Goal: Task Accomplishment & Management: Manage account settings

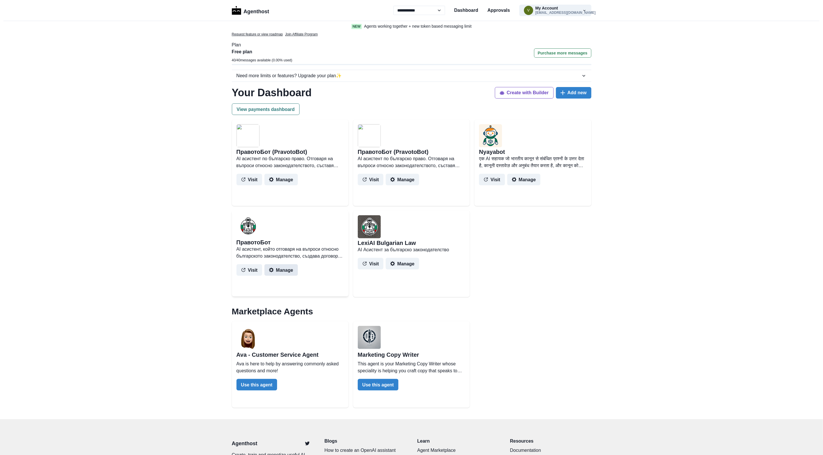
click at [281, 271] on button "Manage" at bounding box center [281, 270] width 33 height 12
select select "******"
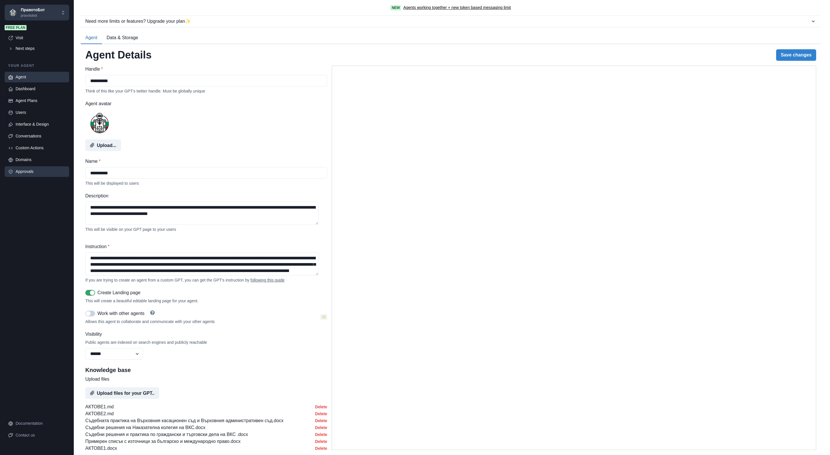
type textarea "**********"
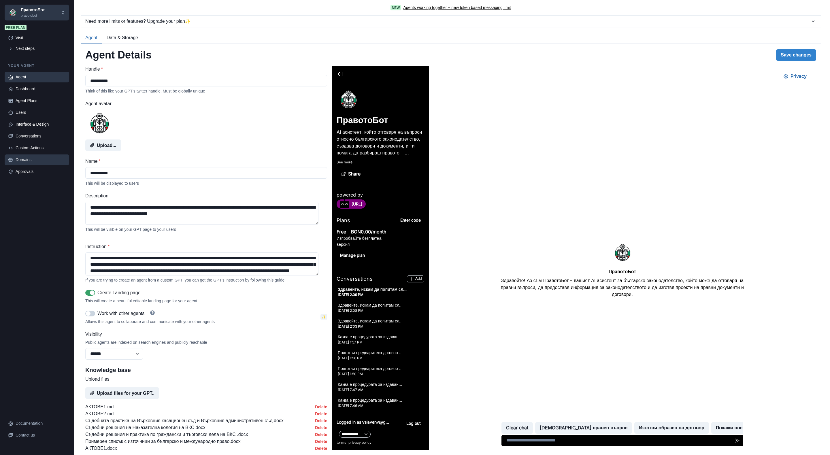
click at [25, 160] on div "Domains" at bounding box center [41, 160] width 50 height 6
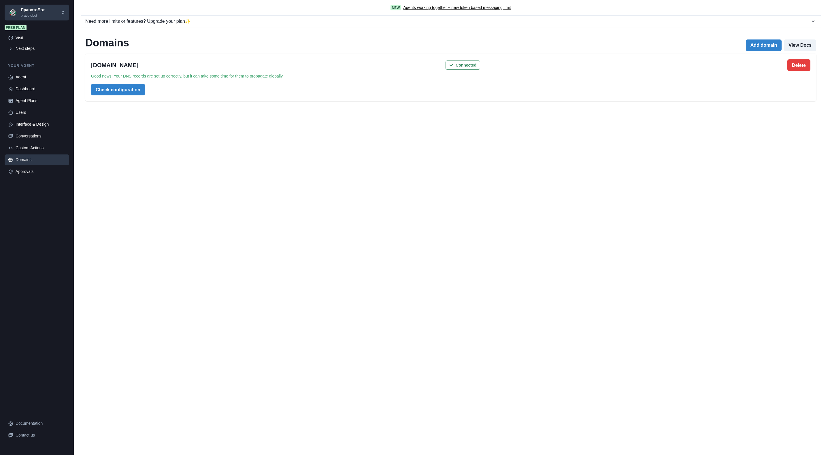
drag, startPoint x: 90, startPoint y: 64, endPoint x: 152, endPoint y: 66, distance: 62.3
click at [152, 66] on div "[DOMAIN_NAME] Connected Delete Delete domain? Confirm to delete this domain Can…" at bounding box center [450, 78] width 731 height 48
drag, startPoint x: 152, startPoint y: 66, endPoint x: 125, endPoint y: 67, distance: 27.7
copy h2 "[DOMAIN_NAME]"
click at [192, 88] on div "[DOMAIN_NAME] Connected Delete Delete domain? Confirm to delete this domain Can…" at bounding box center [450, 78] width 731 height 48
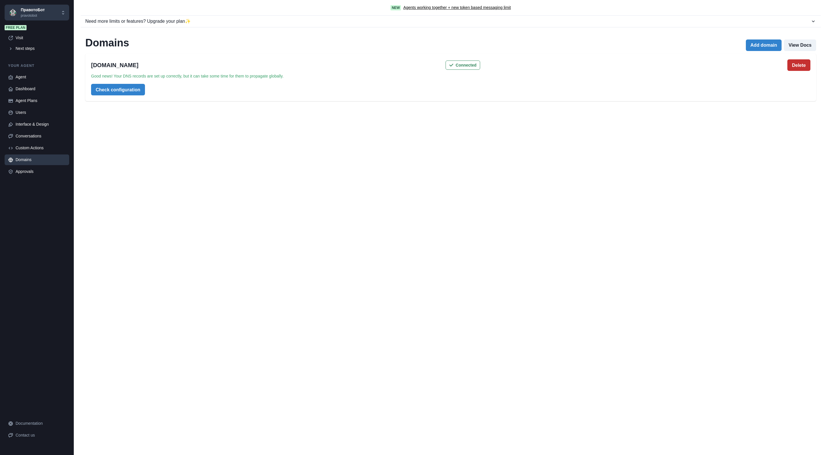
click at [791, 63] on button "Delete" at bounding box center [798, 65] width 23 height 12
click at [757, 100] on button "Delete" at bounding box center [758, 103] width 19 height 9
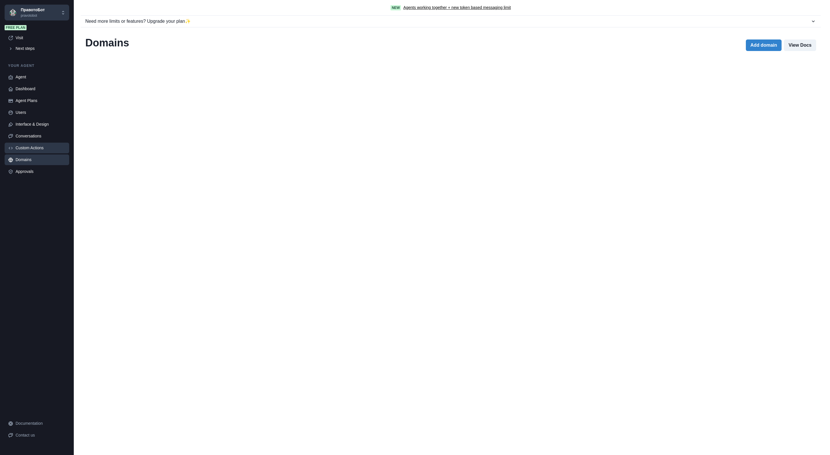
click at [21, 150] on div "Custom Actions" at bounding box center [41, 148] width 50 height 6
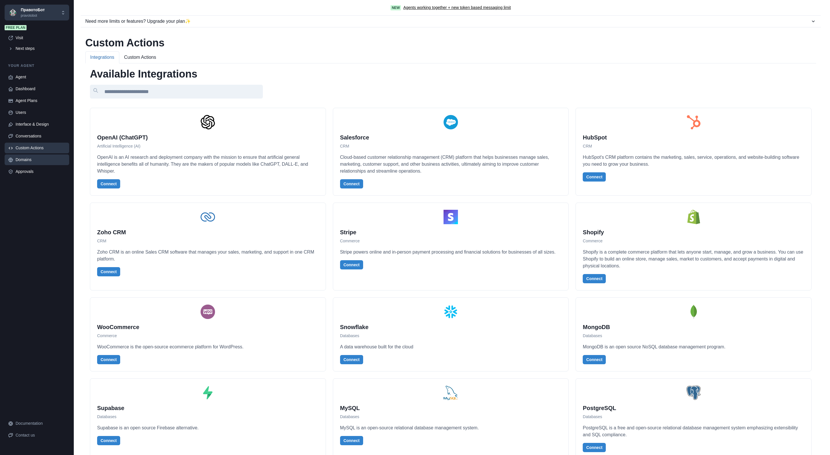
click at [21, 160] on div "Domains" at bounding box center [41, 160] width 50 height 6
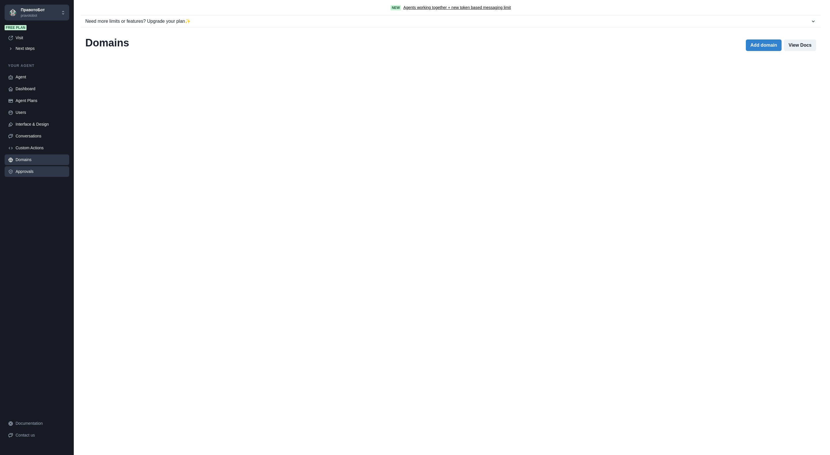
click at [26, 171] on div "Approvals" at bounding box center [41, 172] width 50 height 6
click at [22, 75] on div "Agent" at bounding box center [41, 77] width 50 height 6
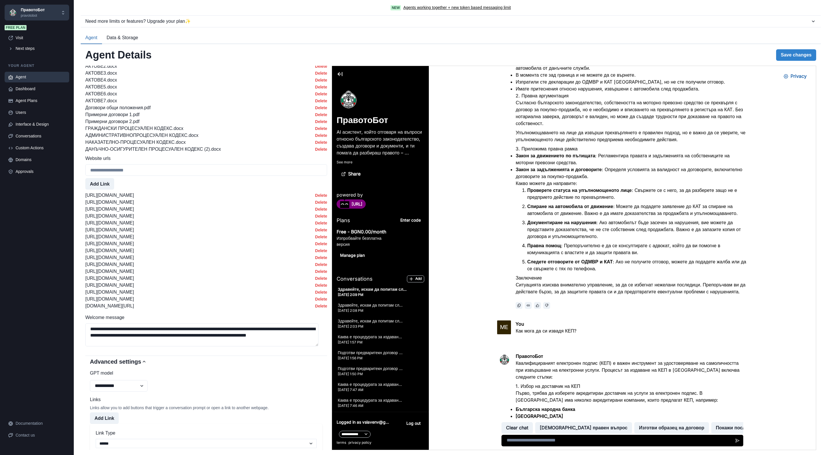
scroll to position [391, 0]
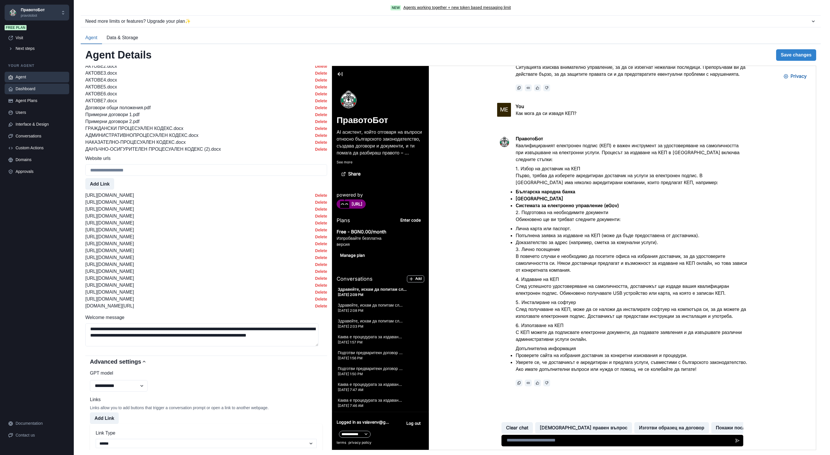
click at [23, 85] on link "Dashboard" at bounding box center [37, 89] width 65 height 11
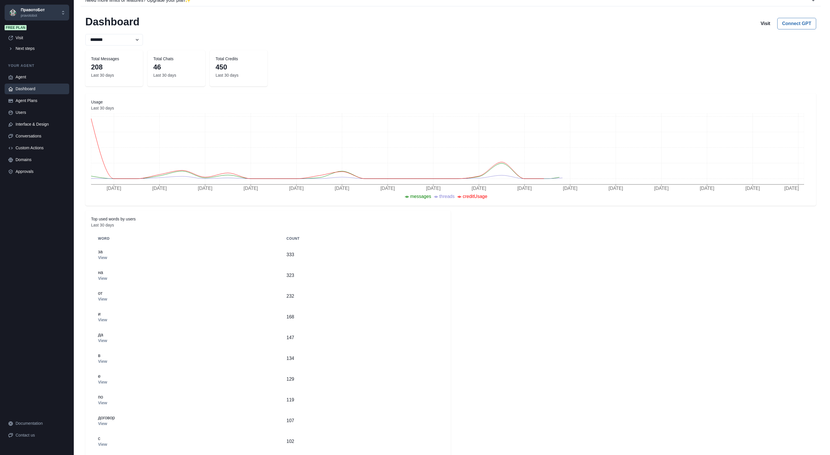
scroll to position [33, 0]
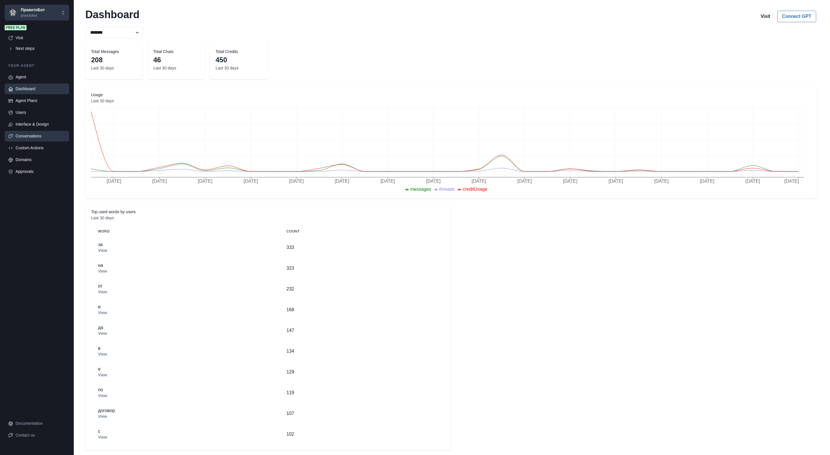
click at [26, 133] on div "Conversations" at bounding box center [41, 136] width 50 height 6
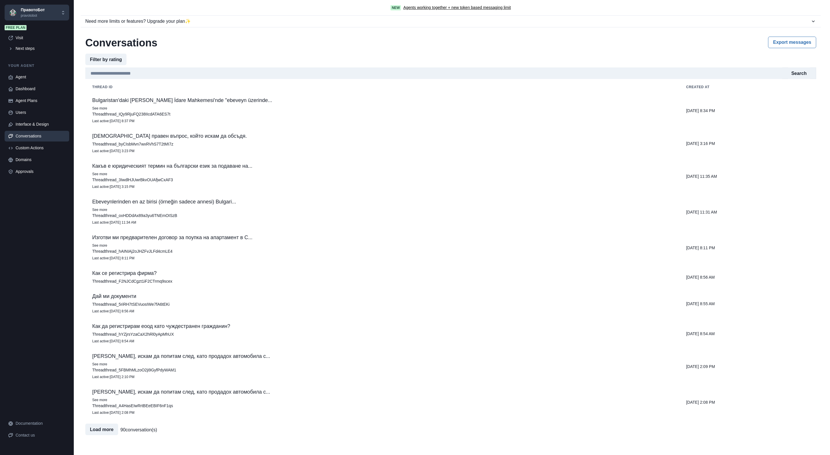
scroll to position [0, 0]
click at [213, 171] on td "Какъв е юридическият термин на български език за подаване на... See more Thread…" at bounding box center [382, 177] width 594 height 36
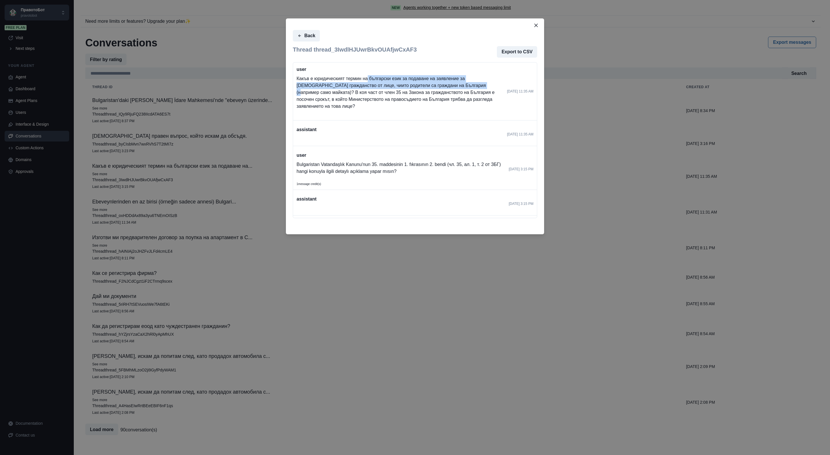
drag, startPoint x: 368, startPoint y: 79, endPoint x: 459, endPoint y: 89, distance: 90.8
click at [459, 89] on p "Какъв е юридическият термин на български език за подаване на заявление за бълга…" at bounding box center [400, 92] width 206 height 35
drag, startPoint x: 459, startPoint y: 89, endPoint x: 522, endPoint y: 50, distance: 74.5
click at [536, 24] on icon "Close" at bounding box center [535, 25] width 3 height 3
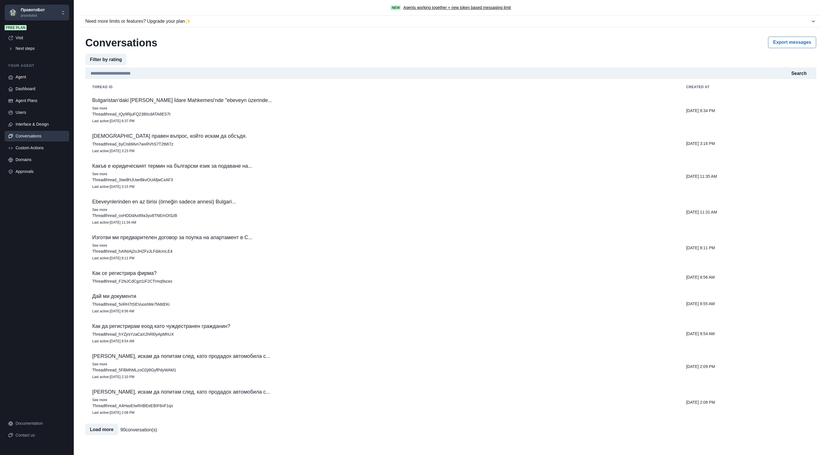
click at [160, 403] on p "See more" at bounding box center [382, 400] width 580 height 6
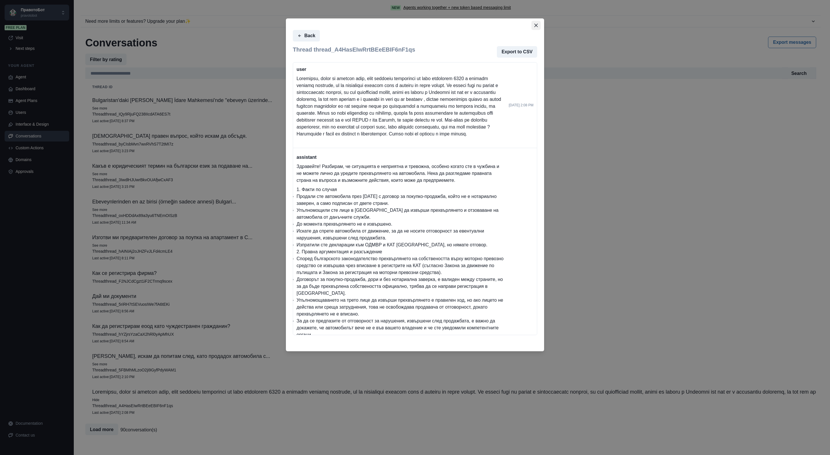
click at [536, 26] on icon "Close" at bounding box center [535, 25] width 3 height 3
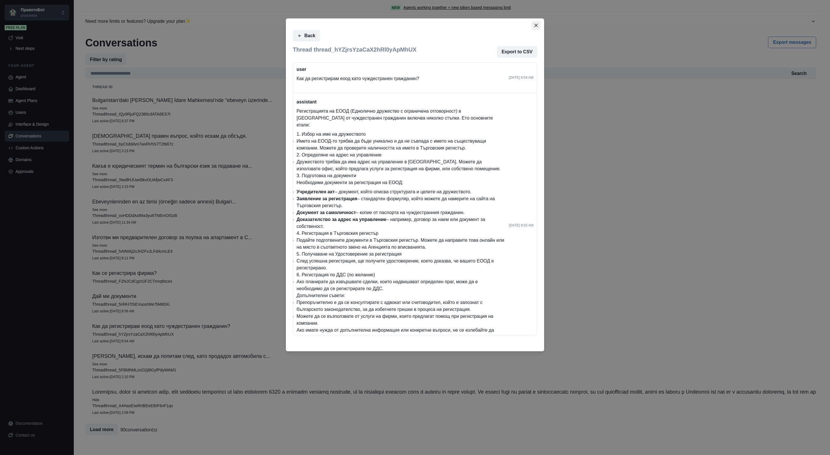
click at [535, 24] on icon "Close" at bounding box center [535, 25] width 3 height 3
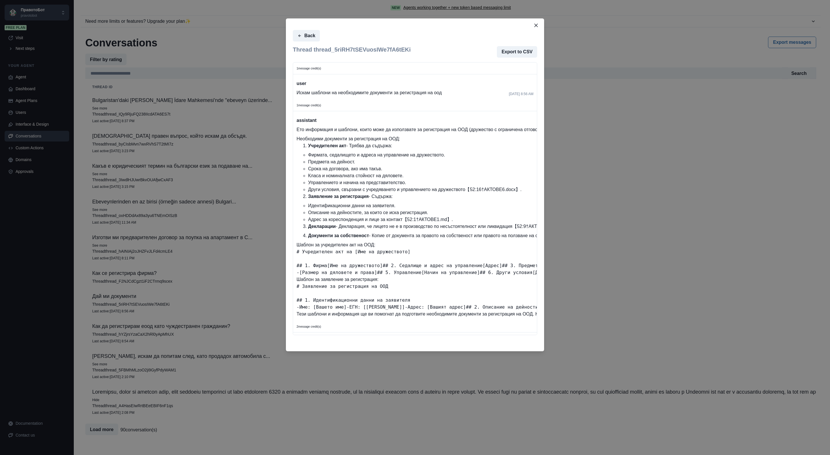
scroll to position [291, 0]
click at [536, 24] on icon "Close" at bounding box center [535, 25] width 3 height 3
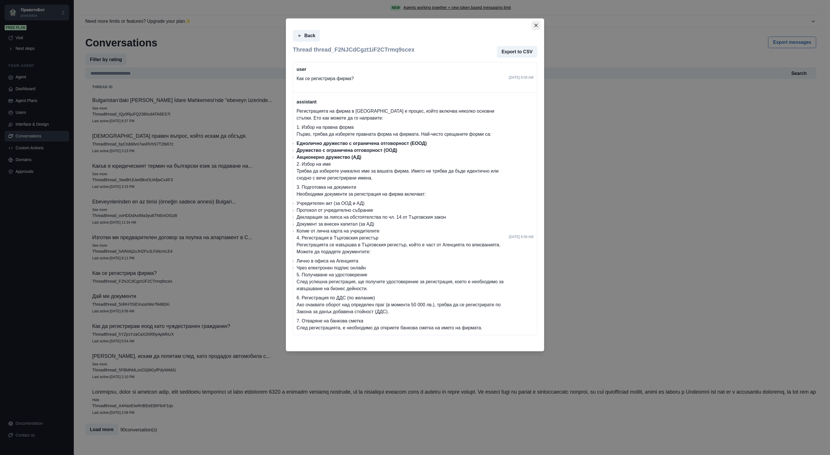
click at [535, 26] on icon "Close" at bounding box center [535, 25] width 3 height 3
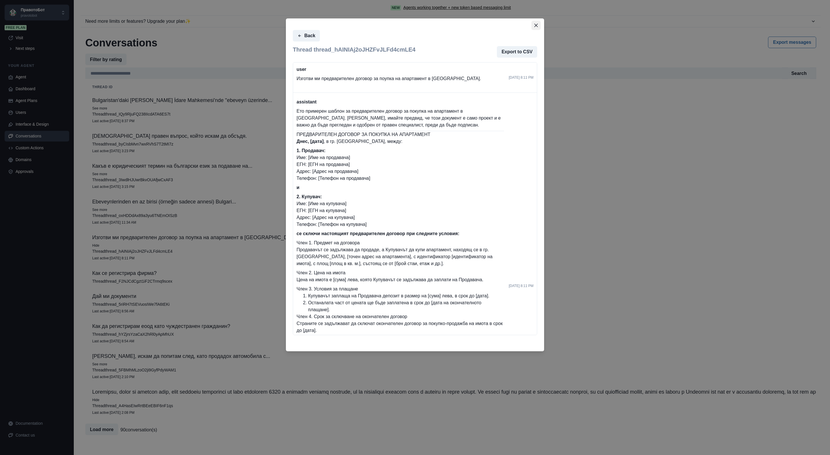
click at [537, 24] on icon "Close" at bounding box center [535, 25] width 3 height 3
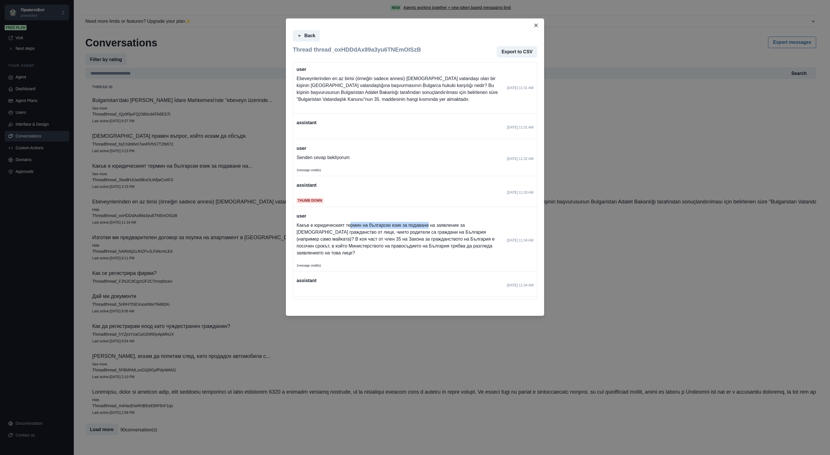
drag, startPoint x: 350, startPoint y: 229, endPoint x: 433, endPoint y: 228, distance: 83.9
click at [433, 228] on p "Какъв е юридическият термин на български език за подаване на заявление за бълга…" at bounding box center [400, 239] width 206 height 35
click at [535, 25] on icon "Close" at bounding box center [535, 25] width 3 height 3
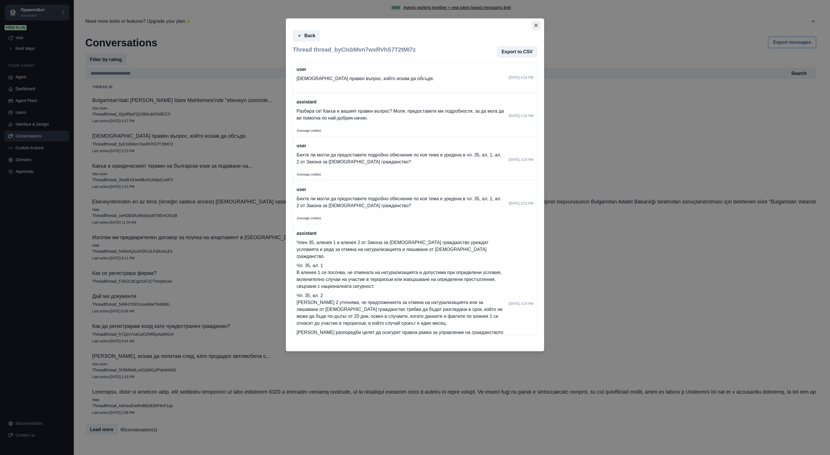
click at [535, 24] on icon "Close" at bounding box center [535, 25] width 3 height 3
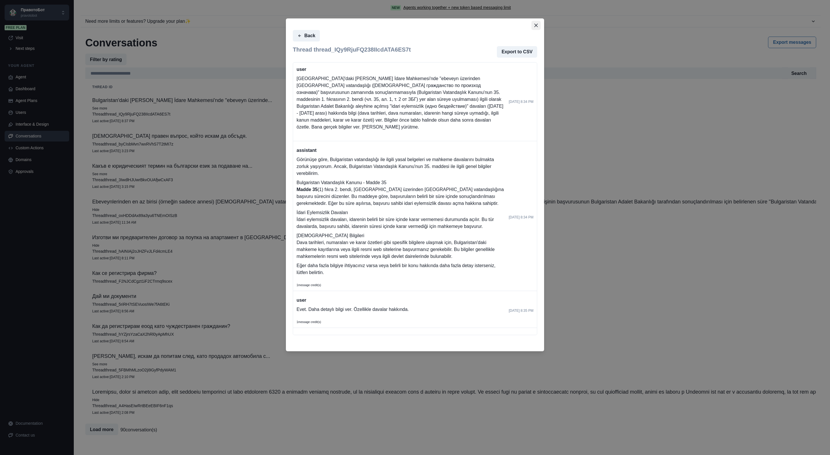
click at [536, 24] on icon "Close" at bounding box center [535, 25] width 3 height 3
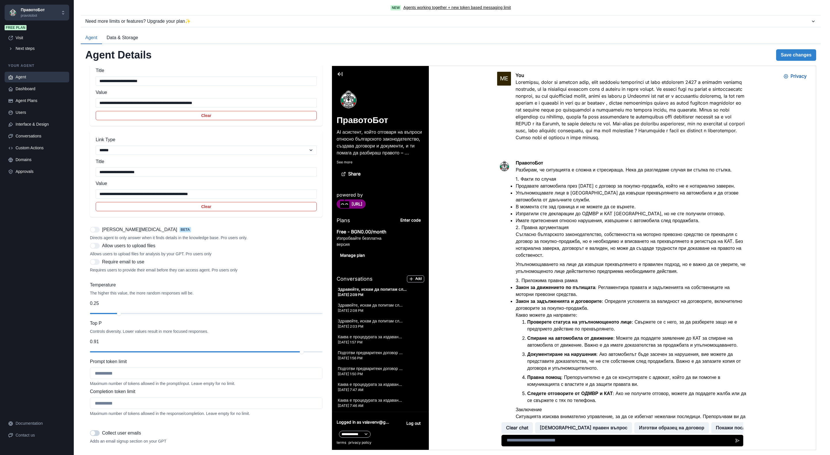
scroll to position [423, 0]
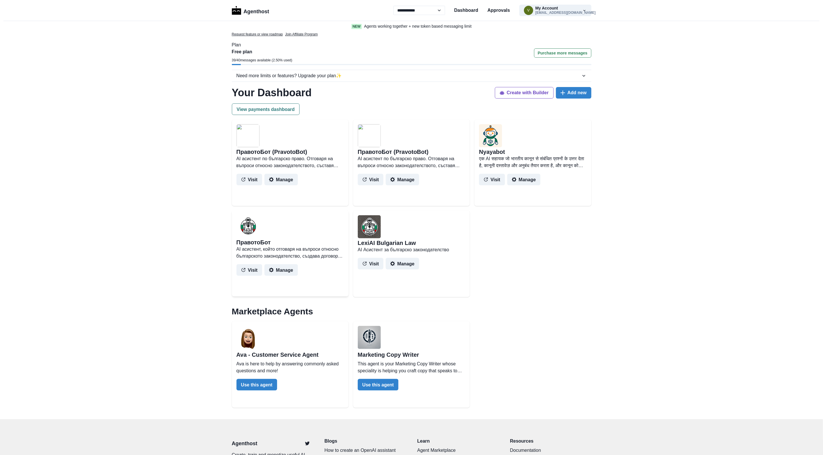
drag, startPoint x: 278, startPoint y: 272, endPoint x: 300, endPoint y: 274, distance: 22.0
click at [278, 272] on button "Manage" at bounding box center [281, 270] width 33 height 12
select select "******"
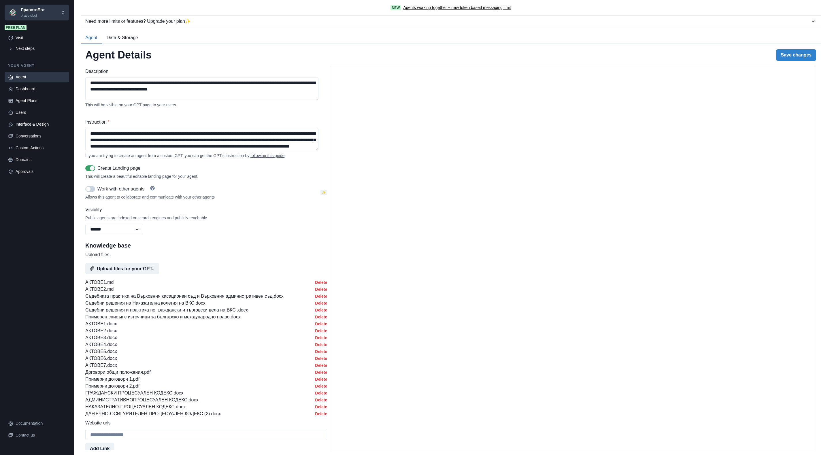
scroll to position [173, 0]
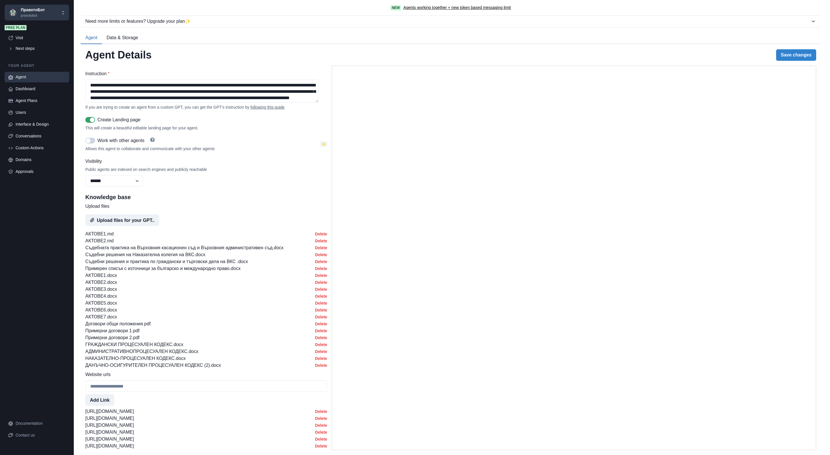
type textarea "**********"
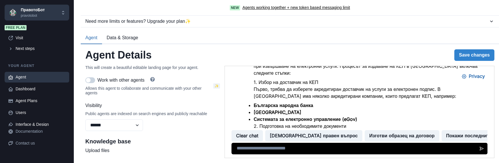
scroll to position [259, 0]
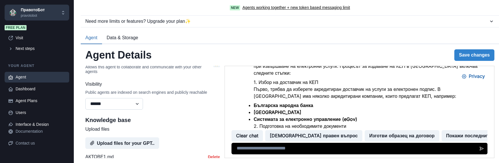
click at [135, 107] on select "******* ******** ******" at bounding box center [114, 104] width 58 height 12
select select "*******"
click at [85, 108] on select "******* ******** ******" at bounding box center [114, 104] width 58 height 12
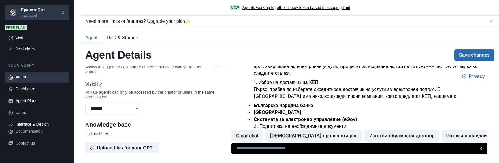
click at [466, 55] on button "Save changes" at bounding box center [474, 55] width 40 height 12
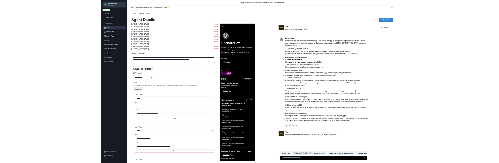
scroll to position [476, 0]
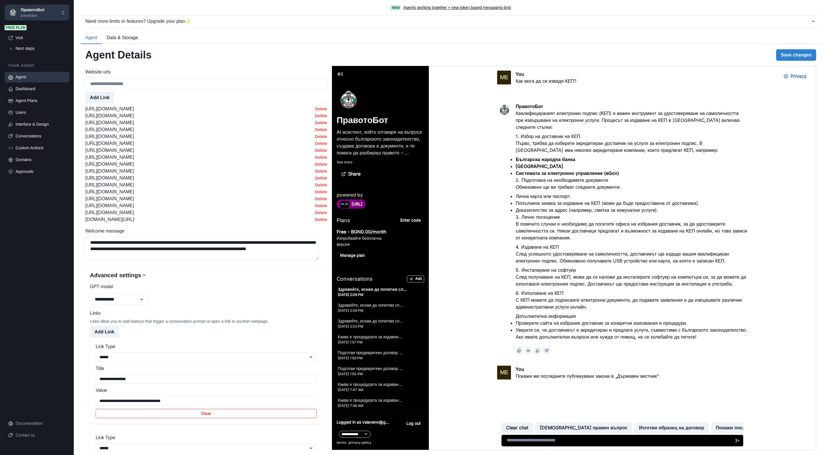
drag, startPoint x: 141, startPoint y: 221, endPoint x: 80, endPoint y: 224, distance: 61.7
click at [80, 224] on div "New Agents working together + new token based messaging limit Need more limits …" at bounding box center [447, 227] width 747 height 455
copy p "[DOMAIN_NAME][URL]"
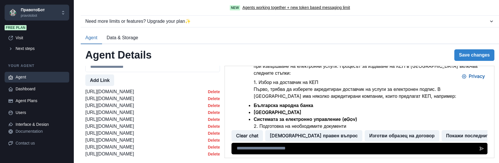
scroll to position [519, 0]
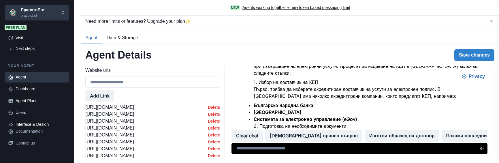
drag, startPoint x: 164, startPoint y: 119, endPoint x: 83, endPoint y: 120, distance: 81.3
click at [83, 120] on div "**********" at bounding box center [290, 103] width 418 height 118
drag, startPoint x: 83, startPoint y: 120, endPoint x: 136, endPoint y: 117, distance: 53.1
copy p "[URL][DOMAIN_NAME]"
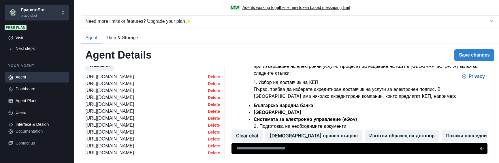
scroll to position [562, 0]
drag, startPoint x: 153, startPoint y: 82, endPoint x: 85, endPoint y: 82, distance: 68.6
click at [85, 82] on div "**********" at bounding box center [290, 103] width 418 height 118
drag, startPoint x: 85, startPoint y: 82, endPoint x: 94, endPoint y: 82, distance: 9.5
copy p "[URL][DOMAIN_NAME]"
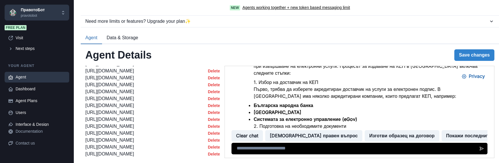
drag, startPoint x: 150, startPoint y: 89, endPoint x: 84, endPoint y: 94, distance: 65.9
click at [84, 94] on div "**********" at bounding box center [290, 103] width 418 height 118
drag, startPoint x: 84, startPoint y: 94, endPoint x: 108, endPoint y: 89, distance: 24.6
copy p "[URL][DOMAIN_NAME]"
drag, startPoint x: 158, startPoint y: 97, endPoint x: 82, endPoint y: 100, distance: 75.3
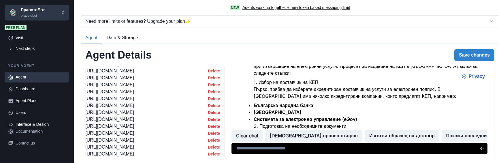
click at [82, 100] on div "**********" at bounding box center [290, 103] width 418 height 118
drag, startPoint x: 82, startPoint y: 100, endPoint x: 118, endPoint y: 95, distance: 36.4
copy p "[URL][DOMAIN_NAME]"
drag, startPoint x: 156, startPoint y: 106, endPoint x: 82, endPoint y: 106, distance: 74.1
click at [82, 106] on div "**********" at bounding box center [290, 103] width 418 height 118
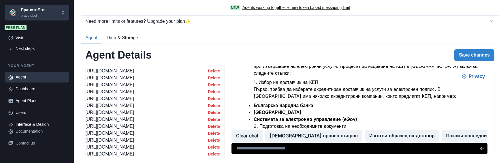
drag, startPoint x: 82, startPoint y: 106, endPoint x: 96, endPoint y: 102, distance: 14.5
copy p "[URL][DOMAIN_NAME]"
drag, startPoint x: 155, startPoint y: 110, endPoint x: 86, endPoint y: 112, distance: 69.2
click at [86, 102] on div "https://lex.bg//mobile/tree/laws/3 Delete" at bounding box center [152, 98] width 135 height 7
copy p "[URL][DOMAIN_NAME]"
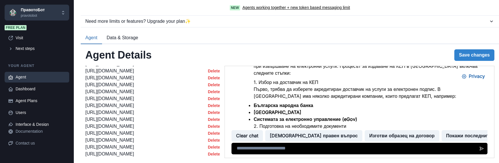
drag, startPoint x: 157, startPoint y: 118, endPoint x: 84, endPoint y: 116, distance: 72.7
click at [84, 116] on div "**********" at bounding box center [290, 103] width 418 height 118
drag, startPoint x: 84, startPoint y: 116, endPoint x: 90, endPoint y: 117, distance: 6.1
copy p "[URL][DOMAIN_NAME]"
drag, startPoint x: 158, startPoint y: 125, endPoint x: 84, endPoint y: 126, distance: 74.4
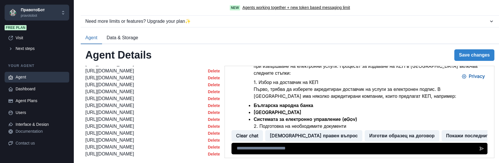
click at [84, 126] on div "**********" at bounding box center [290, 103] width 418 height 118
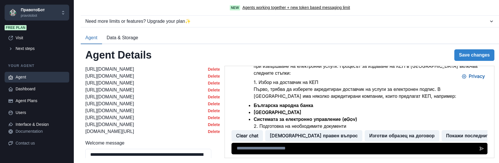
copy p "[URL][DOMAIN_NAME]"
drag, startPoint x: 154, startPoint y: 88, endPoint x: 76, endPoint y: 90, distance: 77.8
click at [76, 90] on div "New Agents working together + new token based messaging limit Need more limits …" at bounding box center [286, 81] width 425 height 163
drag, startPoint x: 76, startPoint y: 90, endPoint x: 138, endPoint y: 88, distance: 61.4
copy p "[URL][DOMAIN_NAME]"
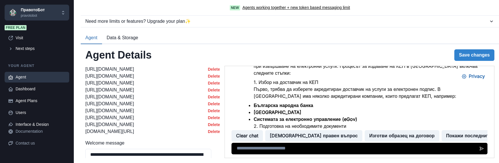
drag, startPoint x: 156, startPoint y: 95, endPoint x: 82, endPoint y: 98, distance: 75.0
click at [82, 98] on div "**********" at bounding box center [290, 103] width 418 height 118
drag, startPoint x: 82, startPoint y: 98, endPoint x: 108, endPoint y: 98, distance: 25.9
drag, startPoint x: 156, startPoint y: 103, endPoint x: 82, endPoint y: 102, distance: 74.9
click at [82, 102] on div "**********" at bounding box center [290, 103] width 418 height 118
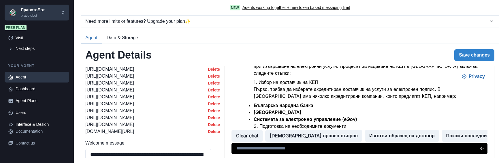
drag, startPoint x: 82, startPoint y: 102, endPoint x: 108, endPoint y: 102, distance: 25.9
drag, startPoint x: 159, startPoint y: 109, endPoint x: 80, endPoint y: 109, distance: 79.0
click at [80, 109] on div "New Agents working together + new token based messaging limit Need more limits …" at bounding box center [286, 81] width 425 height 163
drag, startPoint x: 80, startPoint y: 109, endPoint x: 126, endPoint y: 108, distance: 46.7
drag, startPoint x: 159, startPoint y: 115, endPoint x: 84, endPoint y: 118, distance: 75.6
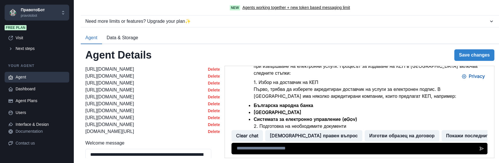
click at [84, 118] on div "**********" at bounding box center [290, 103] width 418 height 118
drag, startPoint x: 84, startPoint y: 118, endPoint x: 94, endPoint y: 117, distance: 10.5
drag, startPoint x: 159, startPoint y: 122, endPoint x: 83, endPoint y: 124, distance: 75.8
click at [83, 124] on div "**********" at bounding box center [290, 103] width 418 height 118
drag, startPoint x: 83, startPoint y: 124, endPoint x: 89, endPoint y: 124, distance: 5.8
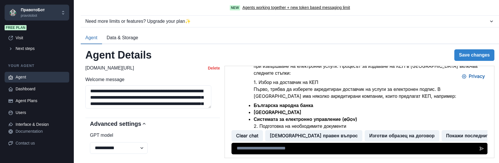
scroll to position [648, 0]
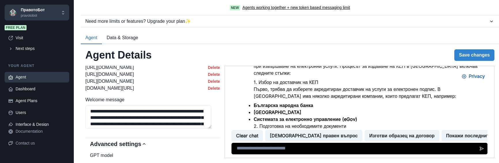
drag, startPoint x: 144, startPoint y: 87, endPoint x: 82, endPoint y: 87, distance: 61.7
click at [82, 87] on div "**********" at bounding box center [290, 103] width 418 height 118
drag, startPoint x: 82, startPoint y: 87, endPoint x: 97, endPoint y: 85, distance: 15.1
drag, startPoint x: 137, startPoint y: 94, endPoint x: 85, endPoint y: 93, distance: 51.6
click at [85, 85] on div "https://dv.parliament.bg Delete" at bounding box center [152, 81] width 135 height 7
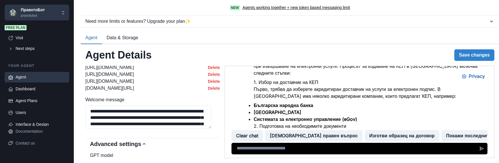
drag, startPoint x: 85, startPoint y: 93, endPoint x: 94, endPoint y: 93, distance: 8.6
drag, startPoint x: 139, startPoint y: 100, endPoint x: 81, endPoint y: 102, distance: 58.0
click at [81, 102] on div "**********" at bounding box center [290, 103] width 418 height 118
drag, startPoint x: 81, startPoint y: 102, endPoint x: 98, endPoint y: 102, distance: 16.7
click at [208, 90] on button "Delete" at bounding box center [214, 88] width 12 height 5
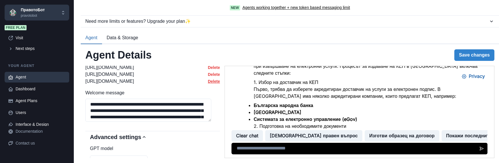
click at [208, 84] on button "Delete" at bounding box center [214, 81] width 12 height 5
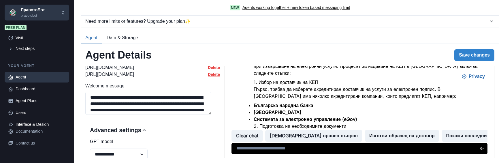
click at [208, 77] on button "Delete" at bounding box center [214, 74] width 12 height 5
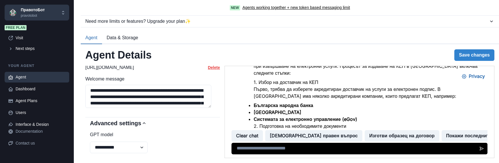
click at [208, 70] on button "Delete" at bounding box center [214, 67] width 12 height 5
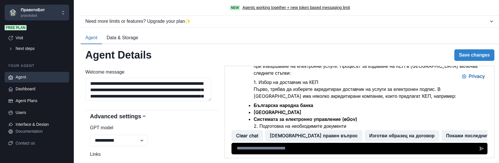
click at [208, 63] on button "Delete" at bounding box center [214, 60] width 12 height 5
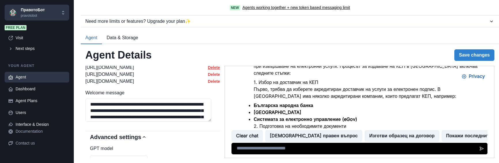
scroll to position [605, 0]
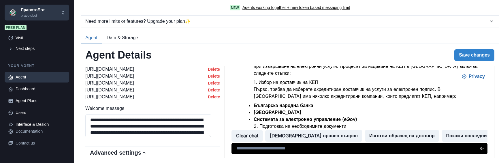
click at [208, 99] on button "Delete" at bounding box center [214, 97] width 12 height 5
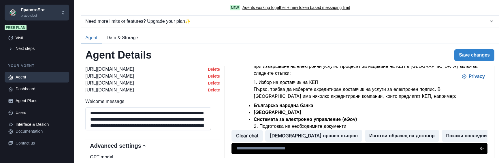
click at [208, 92] on button "Delete" at bounding box center [214, 90] width 12 height 5
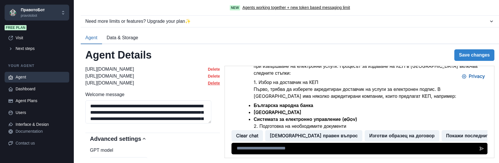
click at [208, 85] on button "Delete" at bounding box center [214, 83] width 12 height 5
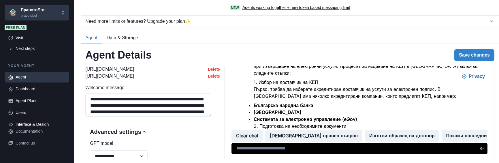
click at [208, 78] on button "Delete" at bounding box center [214, 76] width 12 height 5
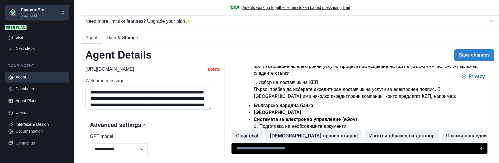
click at [208, 71] on button "Delete" at bounding box center [214, 69] width 12 height 5
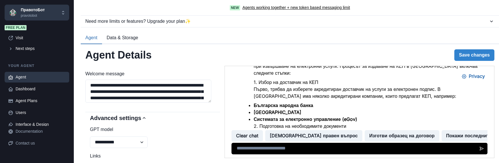
click at [208, 65] on button "Delete" at bounding box center [214, 62] width 12 height 5
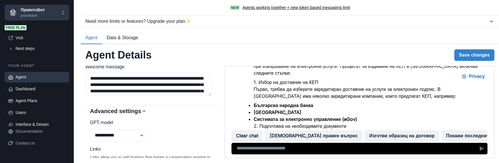
click at [208, 58] on button "Delete" at bounding box center [214, 55] width 12 height 5
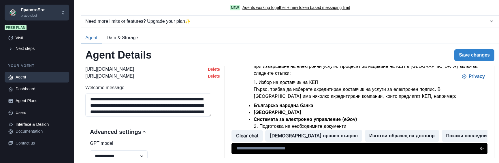
scroll to position [562, 0]
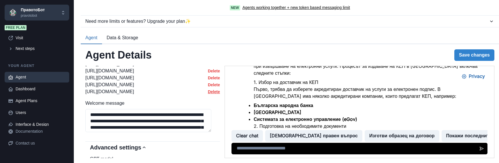
click at [208, 94] on button "Delete" at bounding box center [214, 91] width 12 height 5
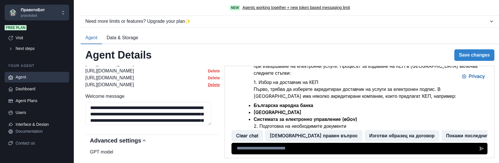
click at [208, 87] on button "Delete" at bounding box center [214, 84] width 12 height 5
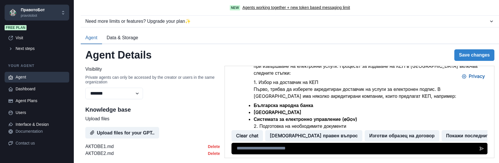
scroll to position [259, 0]
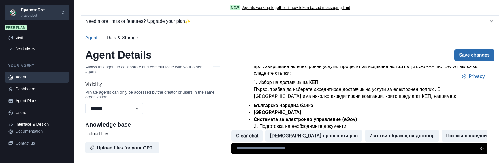
click at [472, 54] on button "Save changes" at bounding box center [474, 55] width 40 height 12
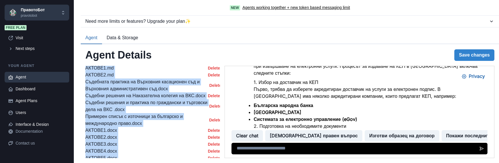
scroll to position [294, 0]
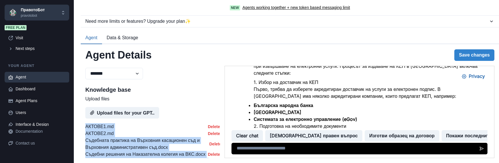
drag, startPoint x: 105, startPoint y: 115, endPoint x: 85, endPoint y: 131, distance: 25.9
click at [85, 131] on div "**********" at bounding box center [290, 103] width 418 height 118
drag, startPoint x: 85, startPoint y: 131, endPoint x: 100, endPoint y: 138, distance: 16.8
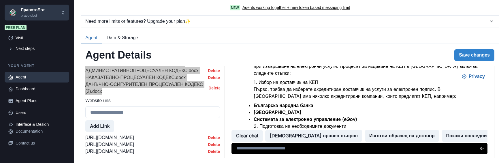
scroll to position [467, 0]
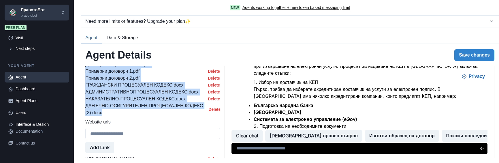
click at [209, 112] on button "Delete" at bounding box center [214, 109] width 11 height 5
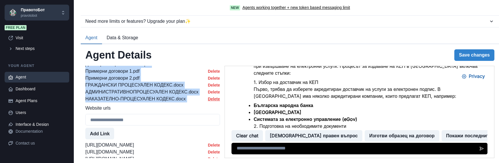
click at [208, 101] on button "Delete" at bounding box center [214, 99] width 12 height 5
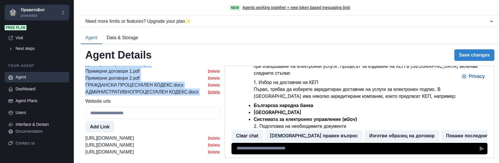
click at [208, 94] on button "Delete" at bounding box center [214, 92] width 12 height 5
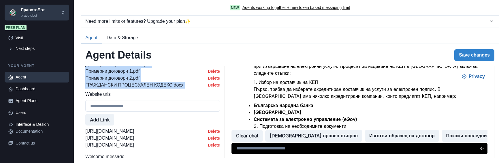
click at [208, 87] on button "Delete" at bounding box center [214, 85] width 12 height 5
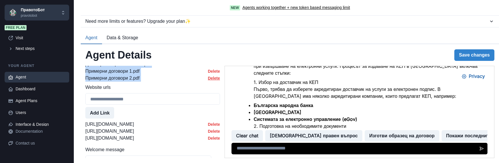
click at [208, 80] on button "Delete" at bounding box center [214, 78] width 12 height 5
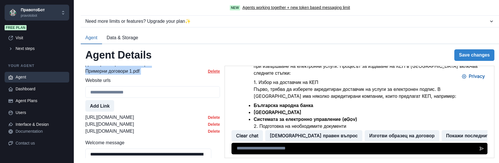
click at [208, 73] on button "Delete" at bounding box center [214, 71] width 12 height 5
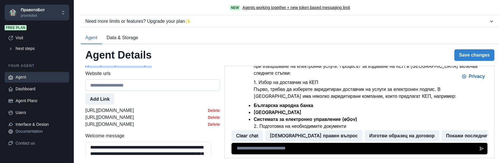
scroll to position [424, 0]
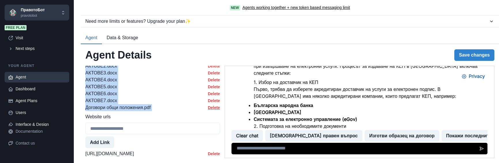
click at [208, 110] on button "Delete" at bounding box center [214, 107] width 12 height 5
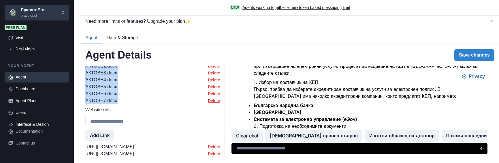
click at [208, 103] on button "Delete" at bounding box center [214, 100] width 12 height 5
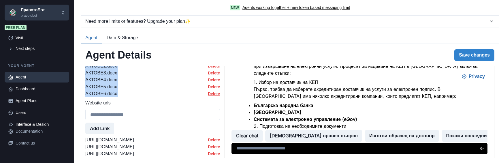
click at [208, 96] on button "Delete" at bounding box center [214, 93] width 12 height 5
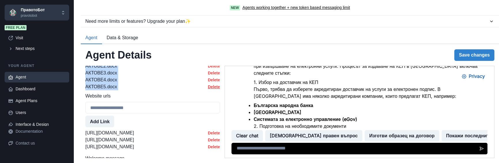
click at [208, 89] on button "Delete" at bounding box center [214, 86] width 12 height 5
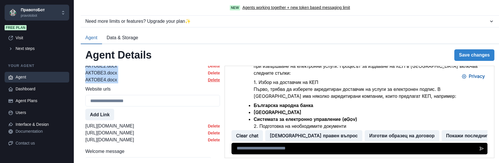
click at [208, 82] on button "Delete" at bounding box center [214, 80] width 12 height 5
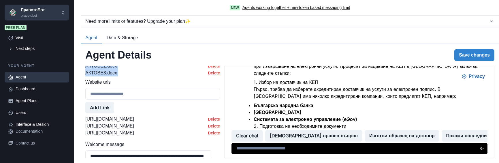
click at [208, 75] on button "Delete" at bounding box center [214, 73] width 12 height 5
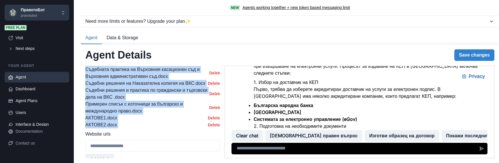
scroll to position [381, 0]
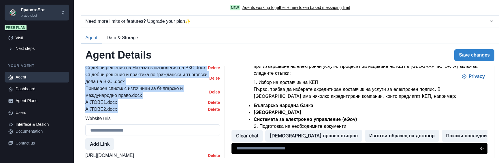
click at [208, 112] on button "Delete" at bounding box center [214, 109] width 12 height 5
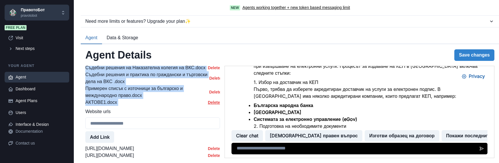
click at [208, 105] on button "Delete" at bounding box center [214, 102] width 12 height 5
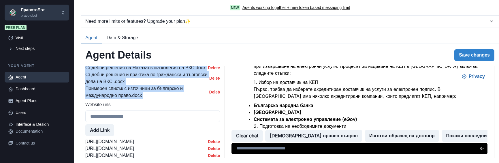
click at [210, 94] on button "Delete" at bounding box center [215, 92] width 10 height 5
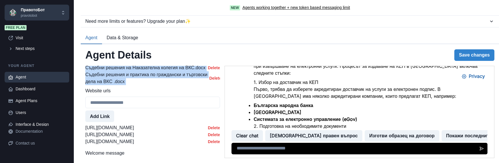
scroll to position [337, 0]
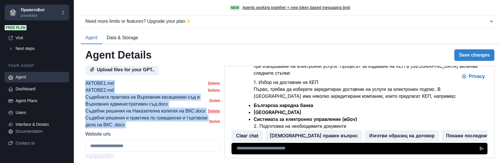
click at [208, 113] on button "Delete" at bounding box center [214, 111] width 12 height 5
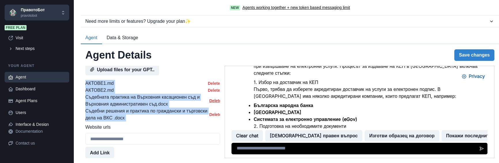
click at [211, 103] on button "Delete" at bounding box center [215, 100] width 9 height 5
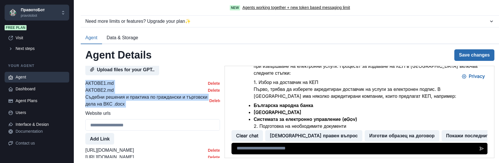
click at [460, 58] on button "Save changes" at bounding box center [474, 55] width 40 height 12
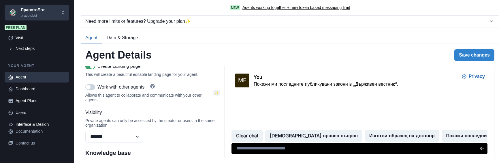
scroll to position [251, 0]
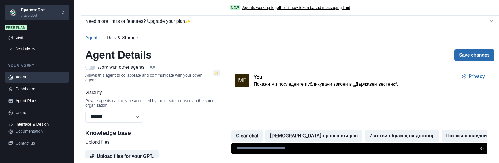
click at [470, 51] on button "Save changes" at bounding box center [474, 55] width 40 height 12
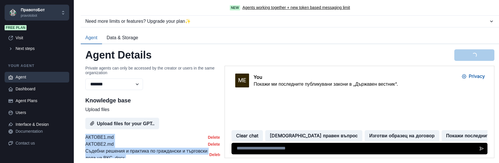
scroll to position [337, 0]
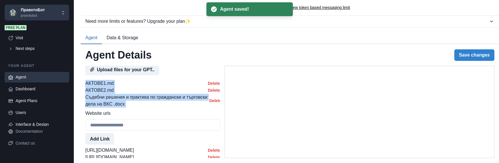
type textarea "**********"
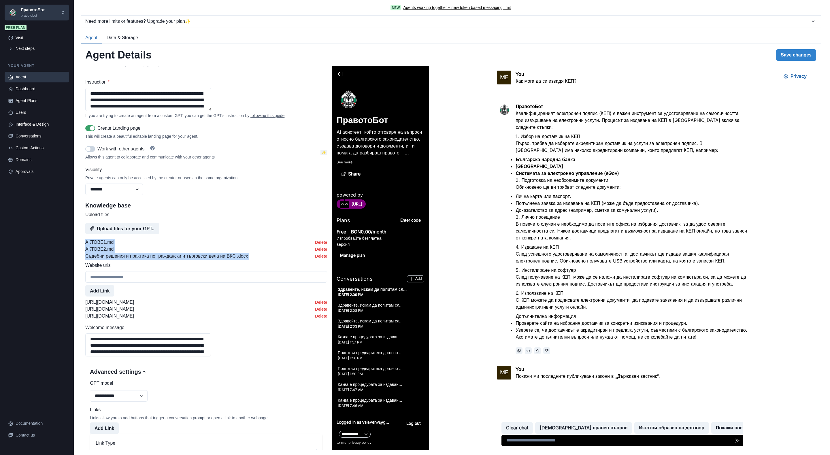
scroll to position [423, 0]
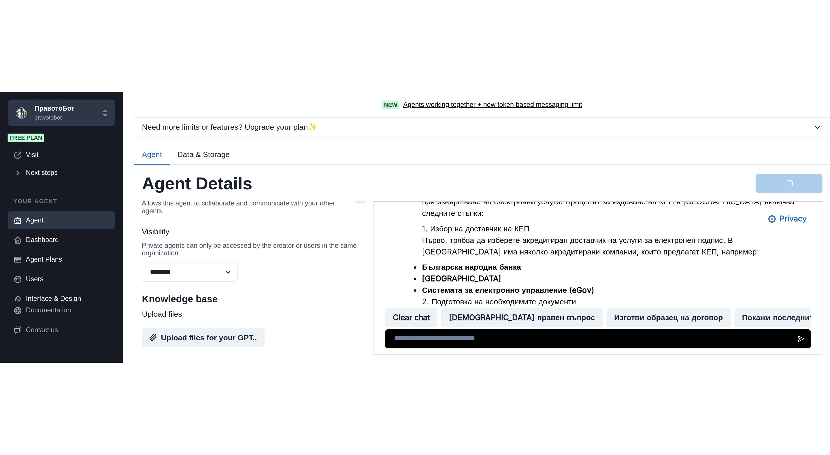
scroll to position [43, 0]
